Goal: Find specific page/section: Find specific page/section

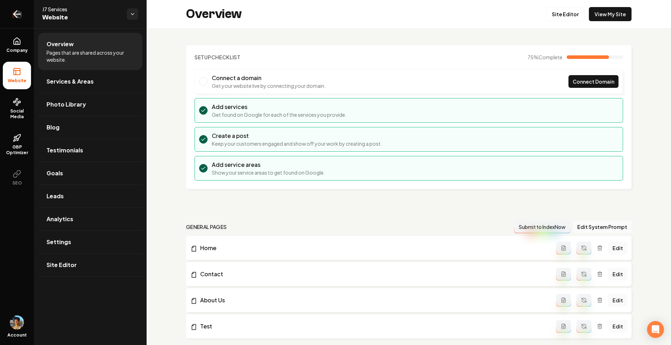
click at [19, 14] on icon "Return to dashboard" at bounding box center [17, 14] width 7 height 0
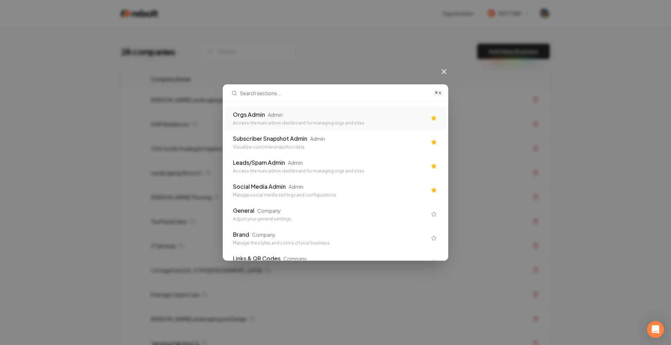
click at [290, 119] on div "Orgs Admin Admin Access the main admin dashboard for managing orgs and sites" at bounding box center [330, 118] width 194 height 16
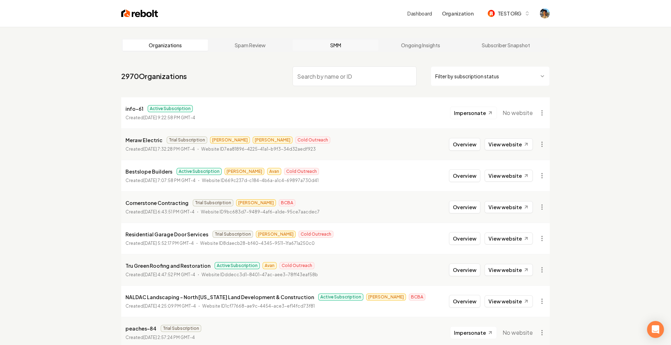
click at [341, 46] on link "SMM" at bounding box center [335, 44] width 85 height 11
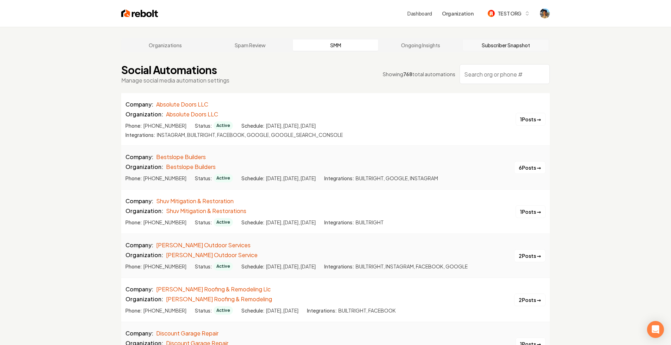
click at [514, 44] on link "Subscriber Snapshot" at bounding box center [505, 44] width 85 height 11
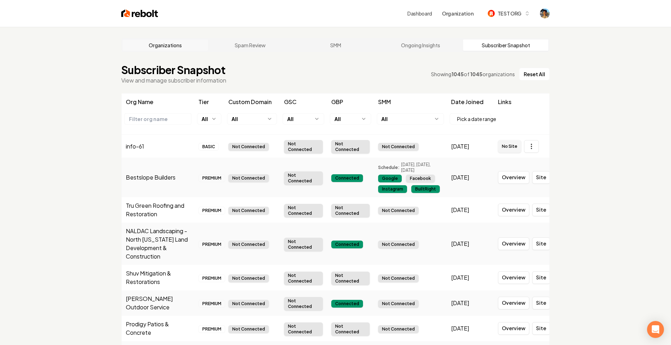
click at [181, 44] on link "Organizations" at bounding box center [165, 44] width 85 height 11
